Goal: Information Seeking & Learning: Learn about a topic

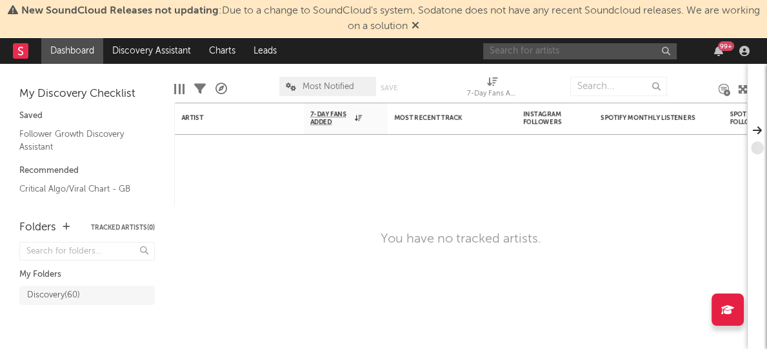
click at [526, 49] on input "text" at bounding box center [579, 51] width 193 height 16
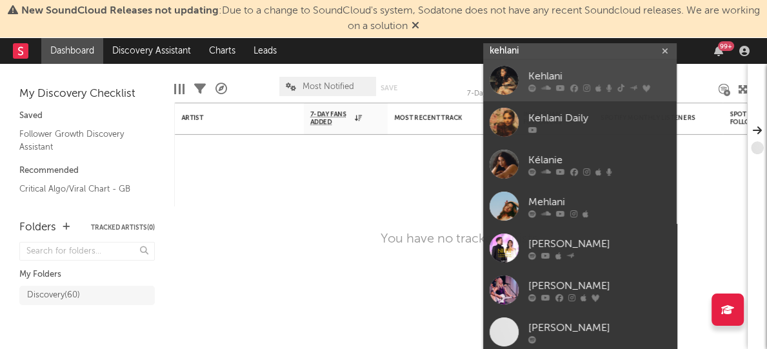
type input "kehlani"
click at [562, 82] on div "Kehlani" at bounding box center [599, 76] width 142 height 15
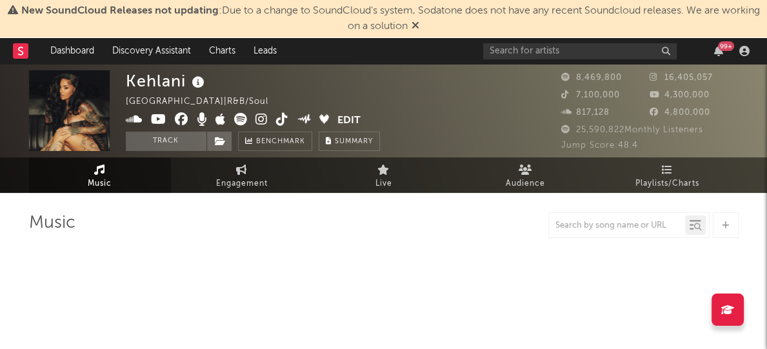
select select "6m"
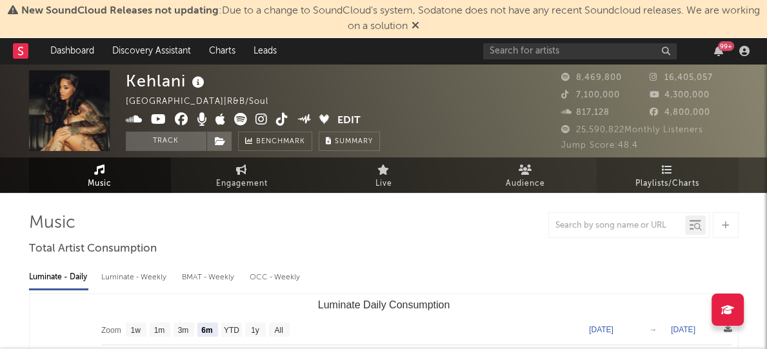
click at [663, 179] on span "Playlists/Charts" at bounding box center [667, 183] width 64 height 15
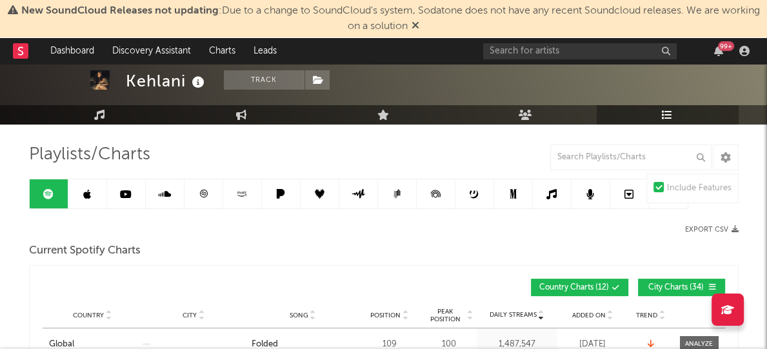
scroll to position [77, 0]
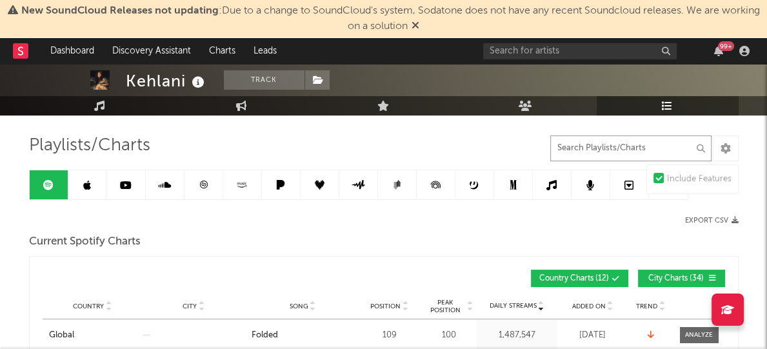
click at [602, 139] on input "text" at bounding box center [630, 148] width 161 height 26
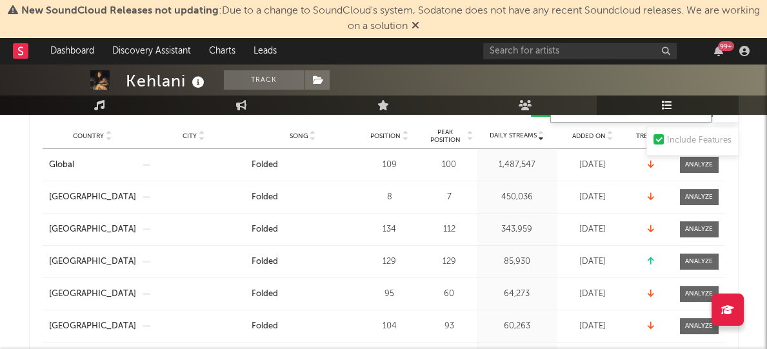
scroll to position [248, 0]
type input "Folded"
click at [705, 259] on div at bounding box center [699, 261] width 28 height 10
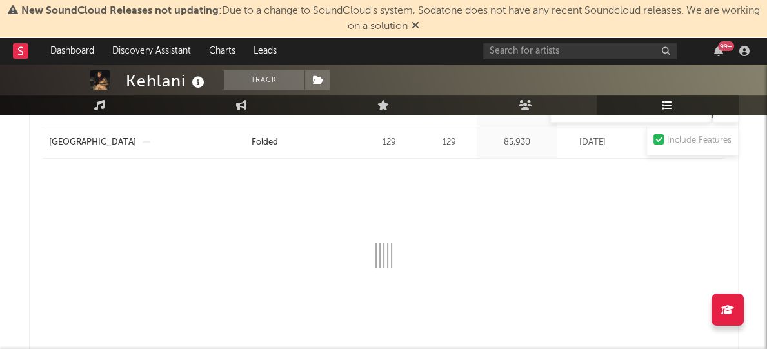
scroll to position [373, 0]
select select "1w"
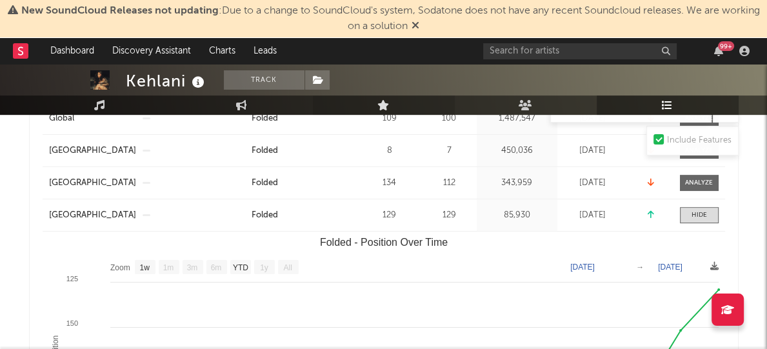
scroll to position [0, 0]
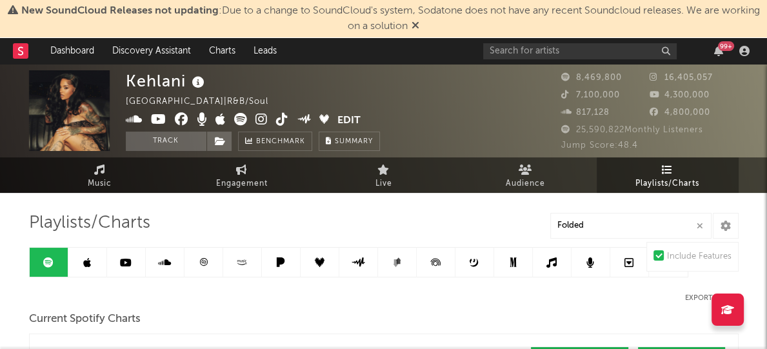
click at [197, 264] on link at bounding box center [203, 262] width 39 height 29
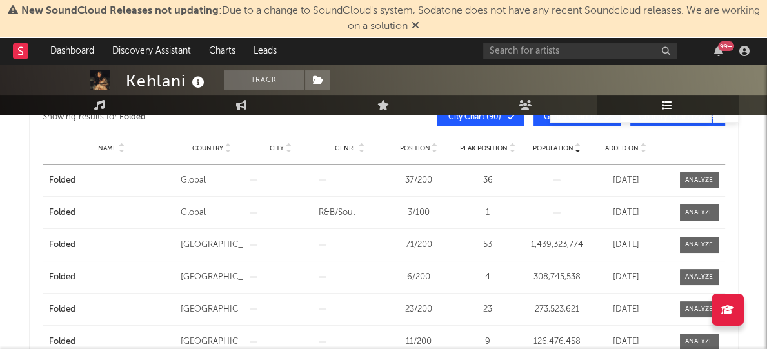
scroll to position [205, 0]
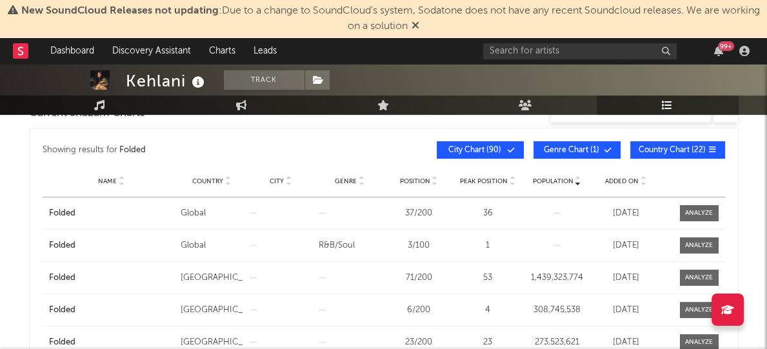
click at [229, 184] on icon at bounding box center [227, 183] width 6 height 5
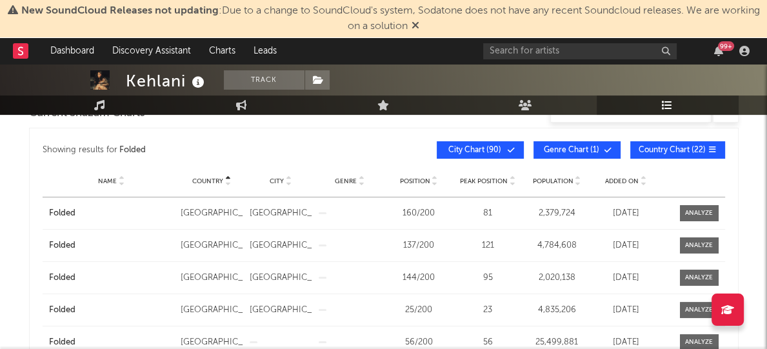
click at [228, 183] on icon at bounding box center [227, 183] width 6 height 5
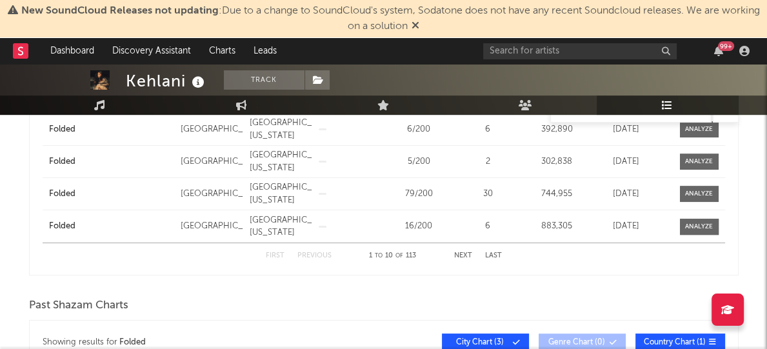
scroll to position [500, 0]
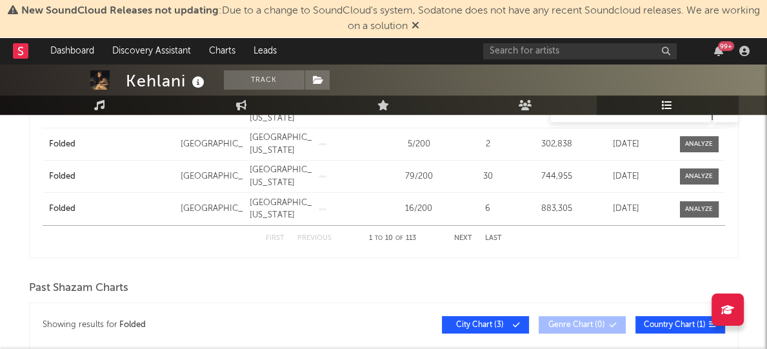
click at [456, 237] on button "Next" at bounding box center [463, 238] width 18 height 7
click at [459, 237] on button "Next" at bounding box center [463, 238] width 18 height 7
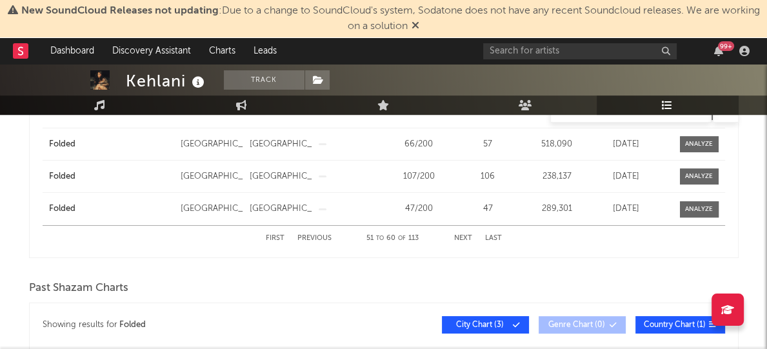
click at [459, 237] on button "Next" at bounding box center [463, 238] width 18 height 7
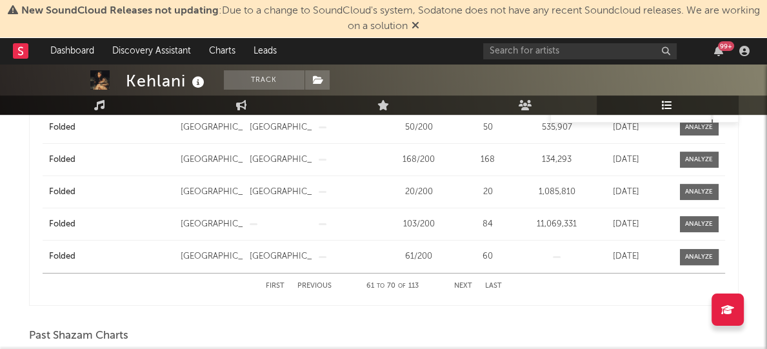
scroll to position [475, 0]
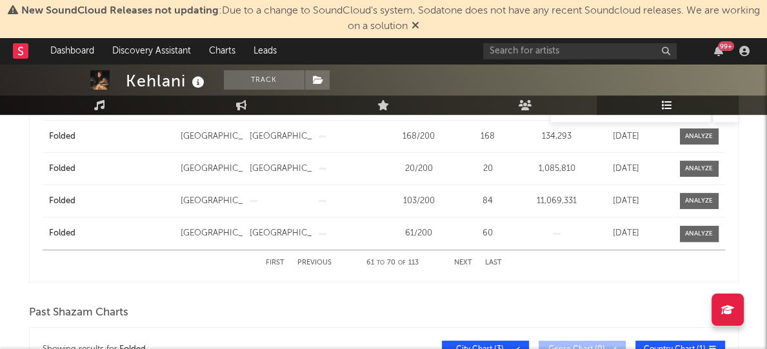
click at [308, 261] on button "Previous" at bounding box center [314, 262] width 34 height 7
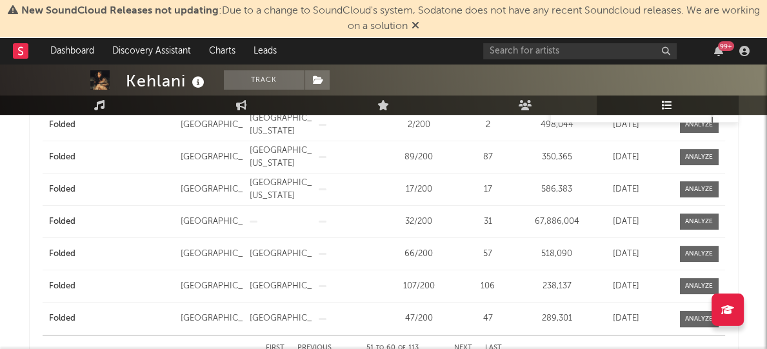
scroll to position [388, 0]
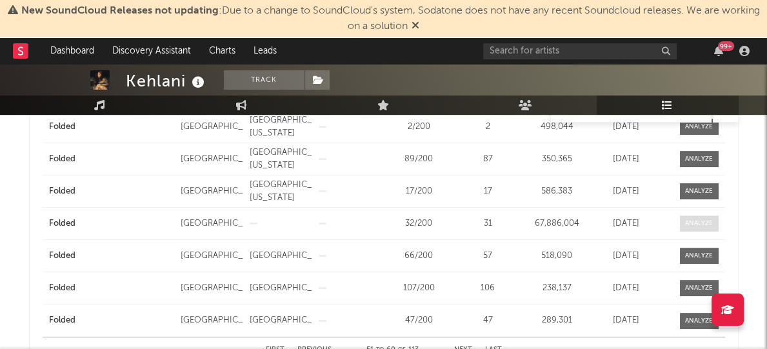
click at [706, 219] on div at bounding box center [699, 224] width 28 height 10
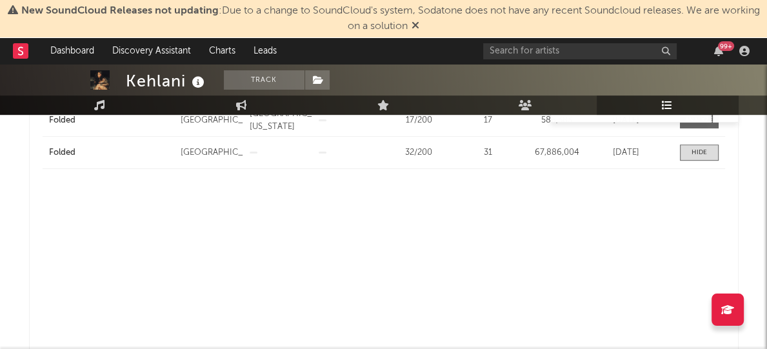
select select "All"
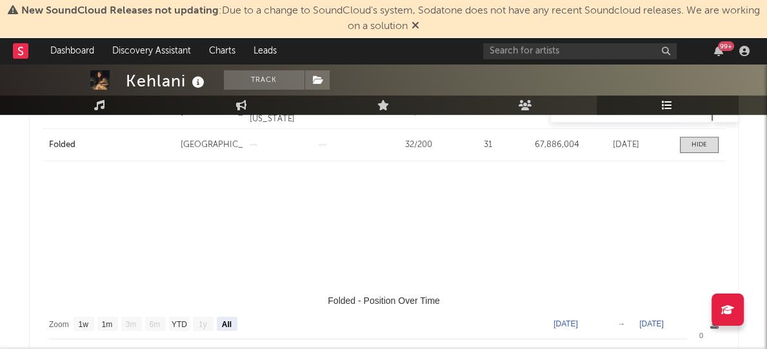
scroll to position [485, 0]
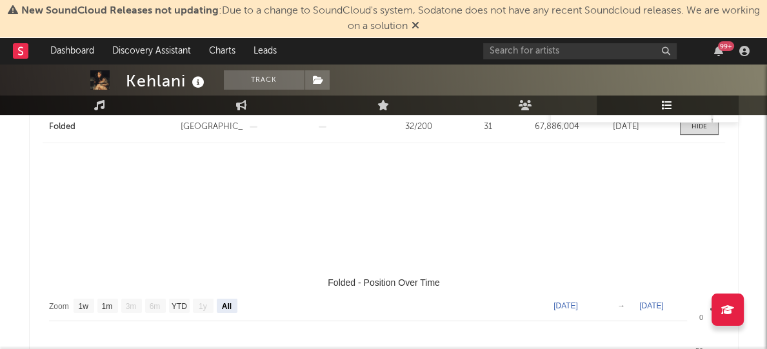
select select "1w"
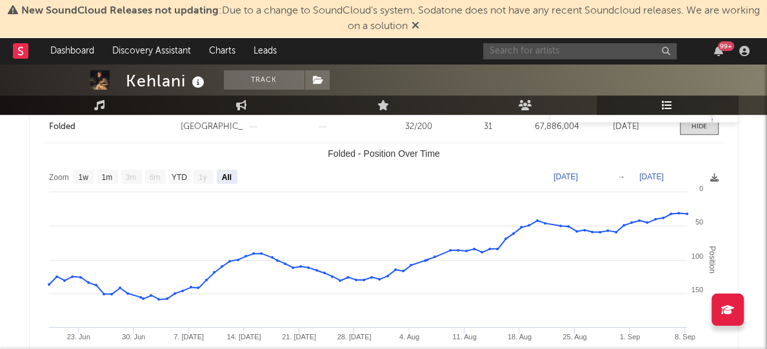
click at [566, 50] on input "text" at bounding box center [579, 51] width 193 height 16
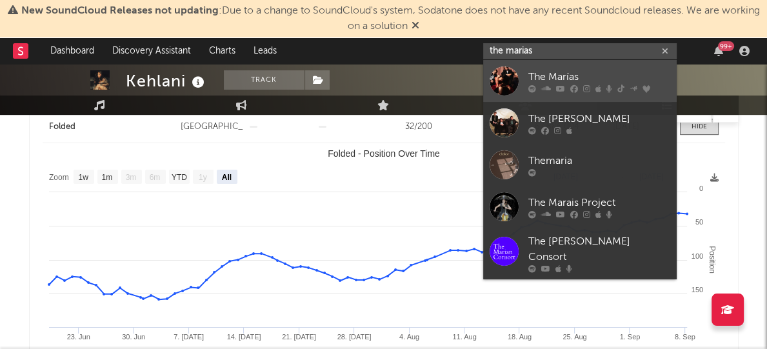
type input "the marias"
click at [589, 74] on div "The Marías" at bounding box center [599, 76] width 142 height 15
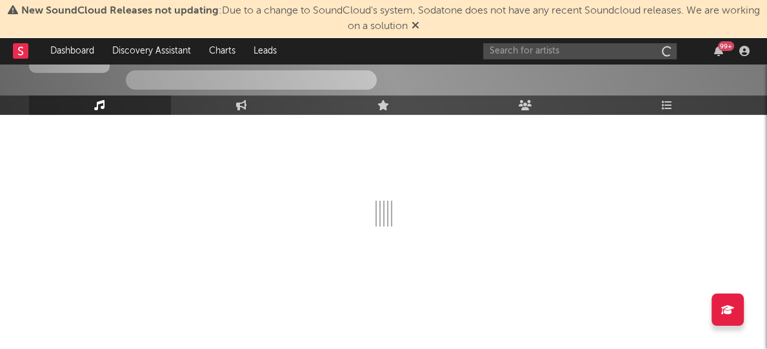
scroll to position [137, 0]
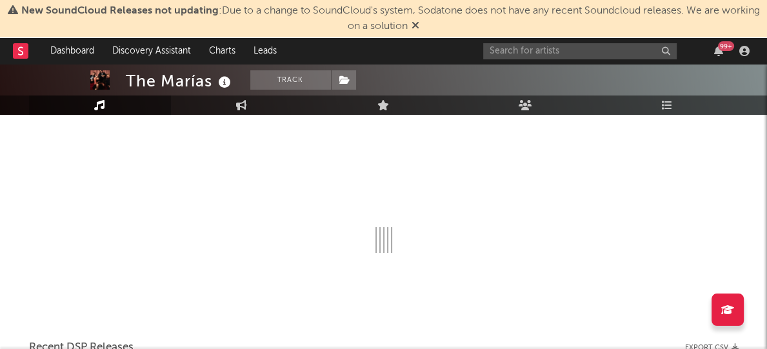
select select "6m"
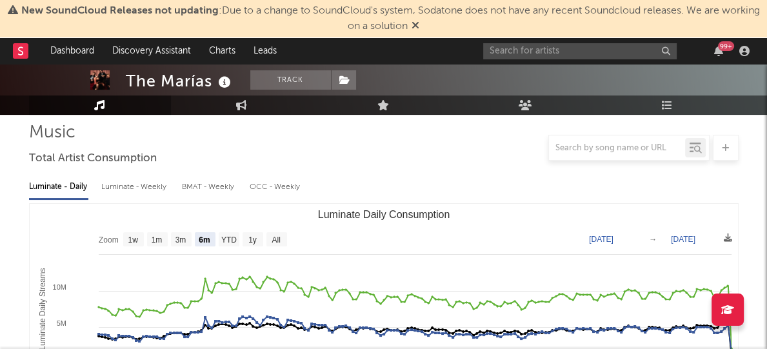
scroll to position [0, 0]
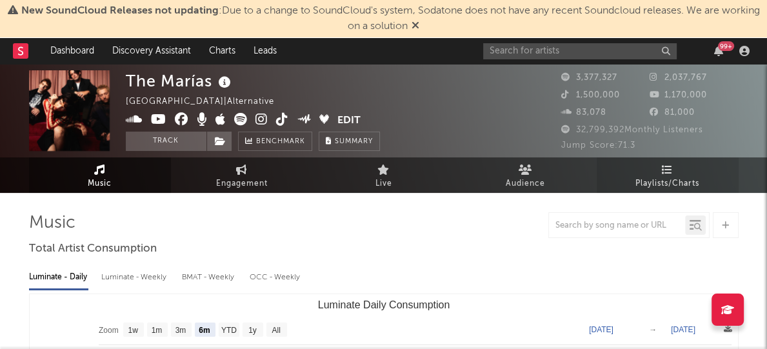
click at [668, 182] on span "Playlists/Charts" at bounding box center [667, 183] width 64 height 15
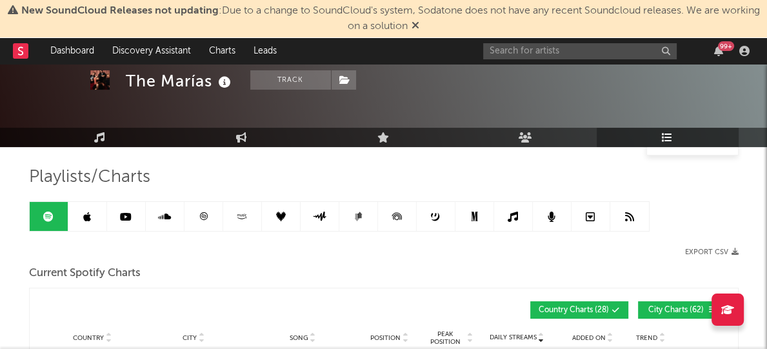
scroll to position [19, 0]
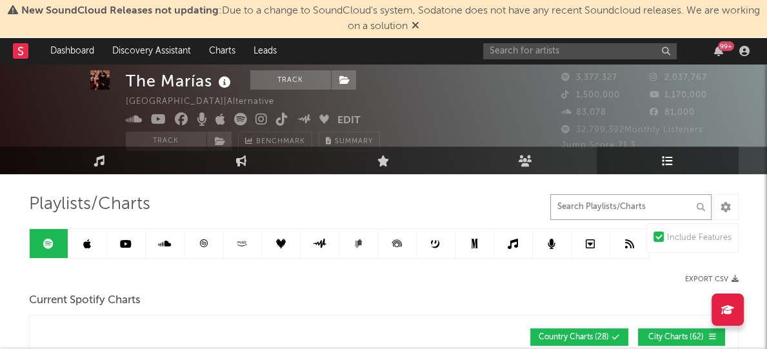
click at [642, 205] on input "text" at bounding box center [630, 207] width 161 height 26
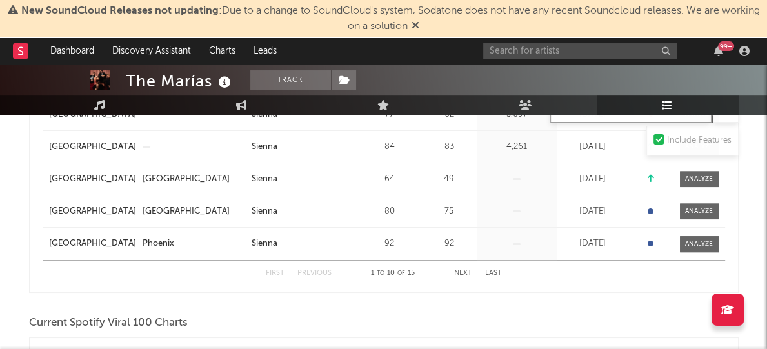
scroll to position [462, 0]
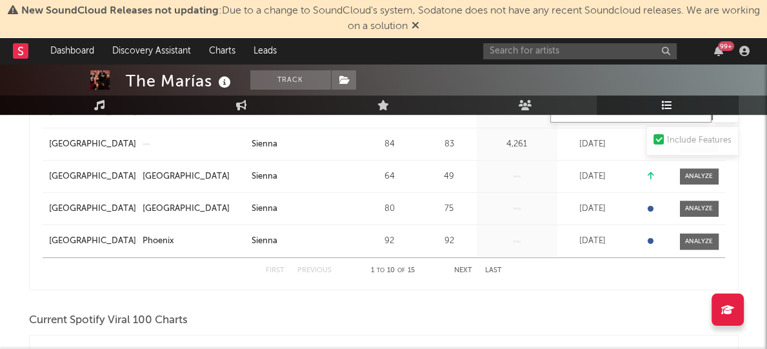
type input "sienna"
click at [453, 267] on div "First Previous 1 to 10 of 15 Next Last" at bounding box center [384, 270] width 236 height 25
click at [456, 268] on button "Next" at bounding box center [463, 270] width 18 height 7
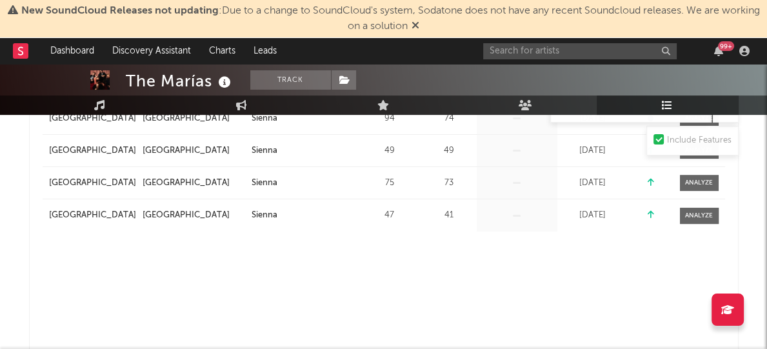
scroll to position [0, 0]
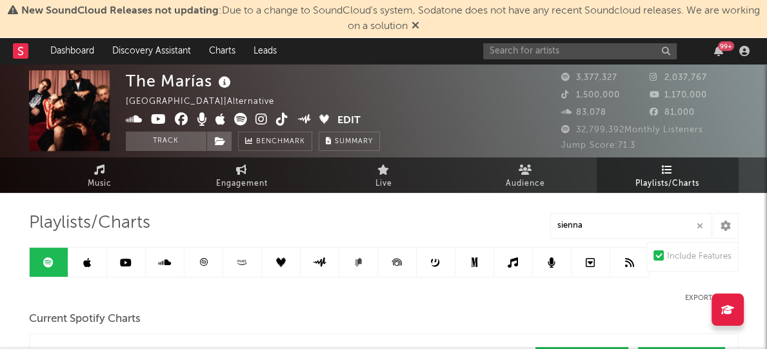
click at [197, 258] on link at bounding box center [203, 262] width 39 height 29
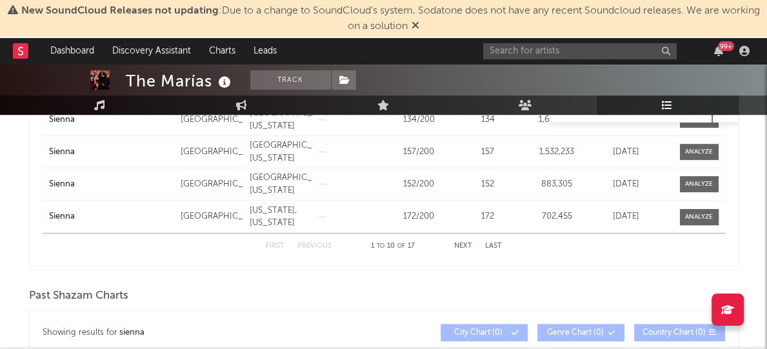
scroll to position [516, 0]
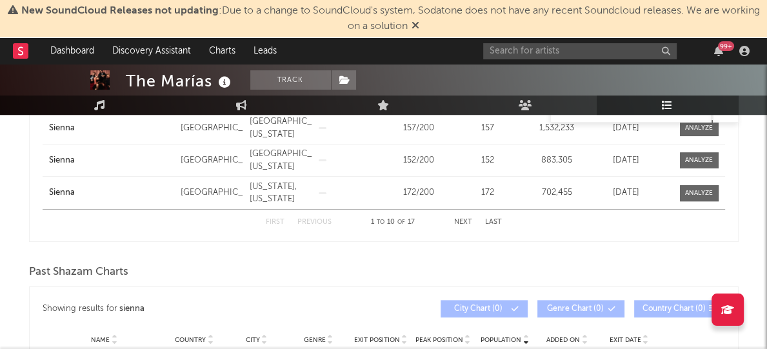
click at [455, 219] on button "Next" at bounding box center [463, 222] width 18 height 7
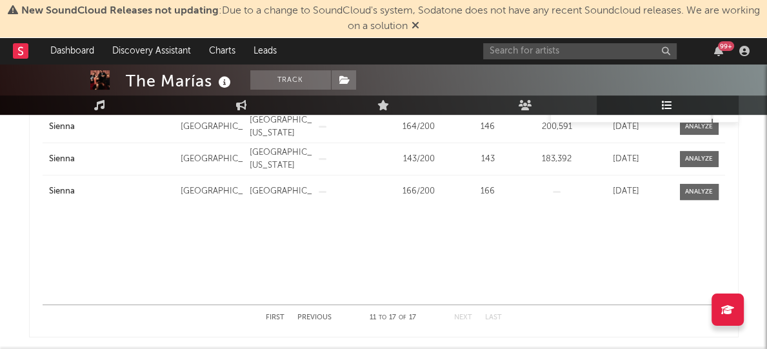
scroll to position [451, 0]
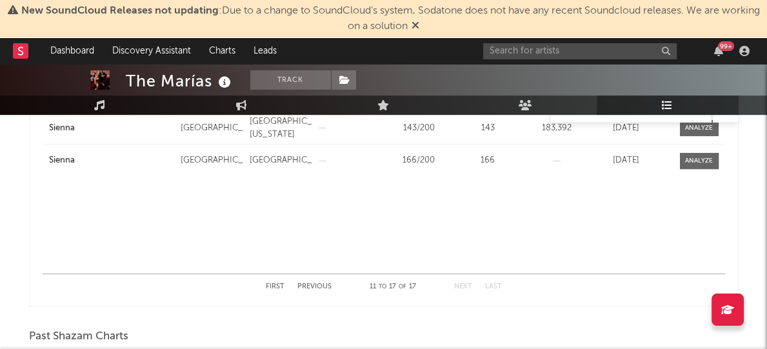
click at [280, 282] on div "First Previous 11 to 17 of 17 Next Last" at bounding box center [384, 286] width 236 height 25
click at [275, 284] on button "First" at bounding box center [275, 286] width 19 height 7
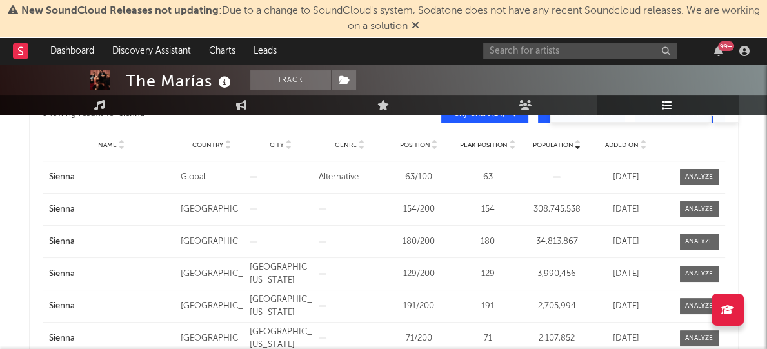
scroll to position [240, 0]
